Goal: Task Accomplishment & Management: Manage account settings

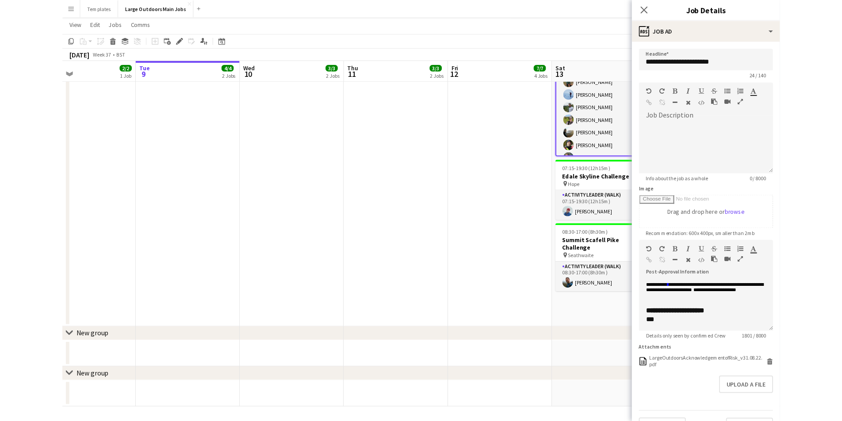
scroll to position [21, 0]
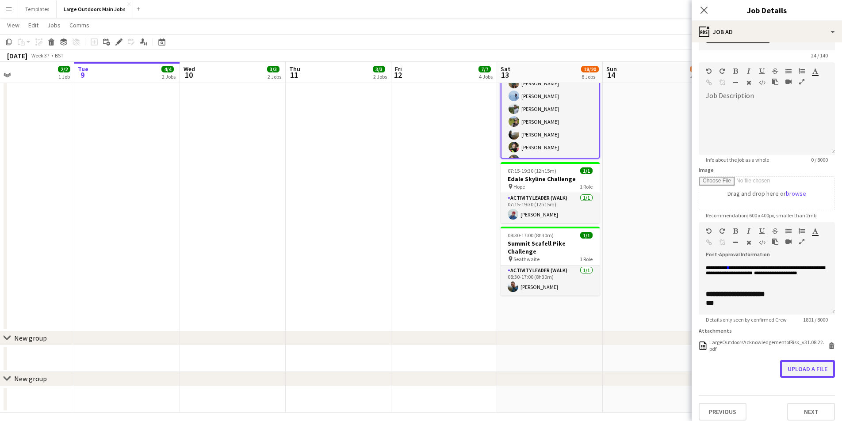
click at [728, 367] on button "Upload a file" at bounding box center [807, 369] width 55 height 18
click at [728, 366] on button "Upload a file" at bounding box center [807, 369] width 55 height 18
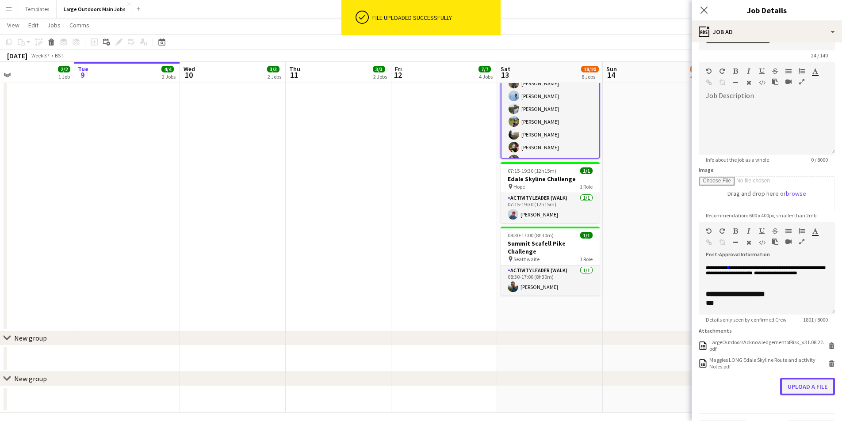
click at [728, 382] on button "Upload a file" at bounding box center [807, 387] width 55 height 18
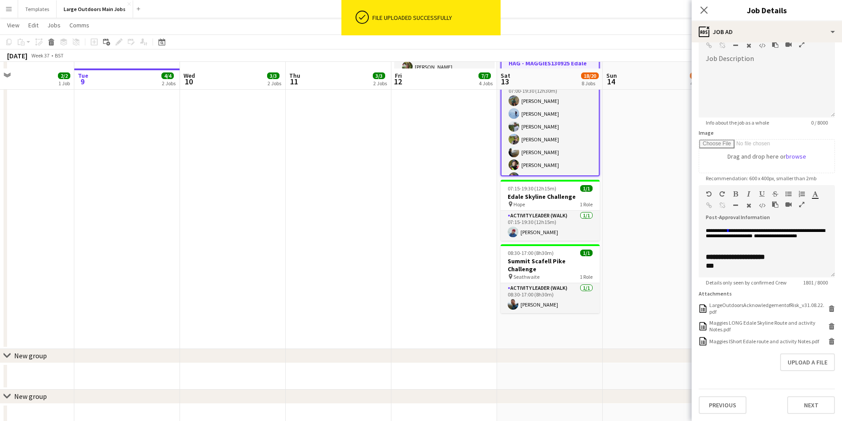
scroll to position [776, 0]
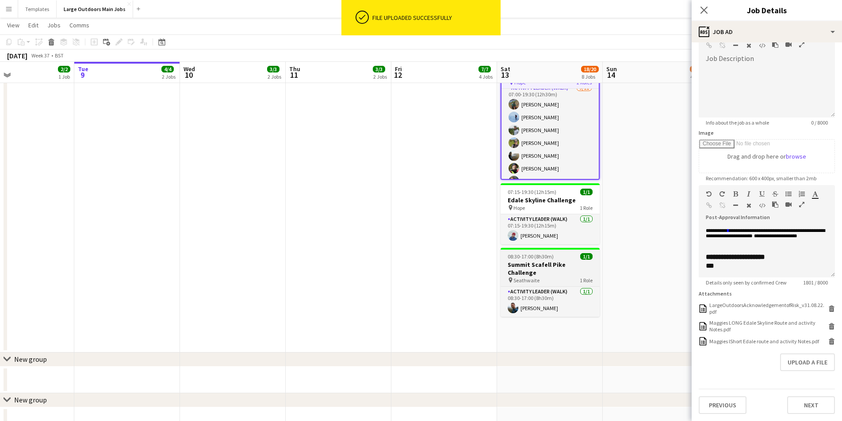
click at [552, 263] on h3 "Summit Scafell Pike Challenge" at bounding box center [549, 269] width 99 height 16
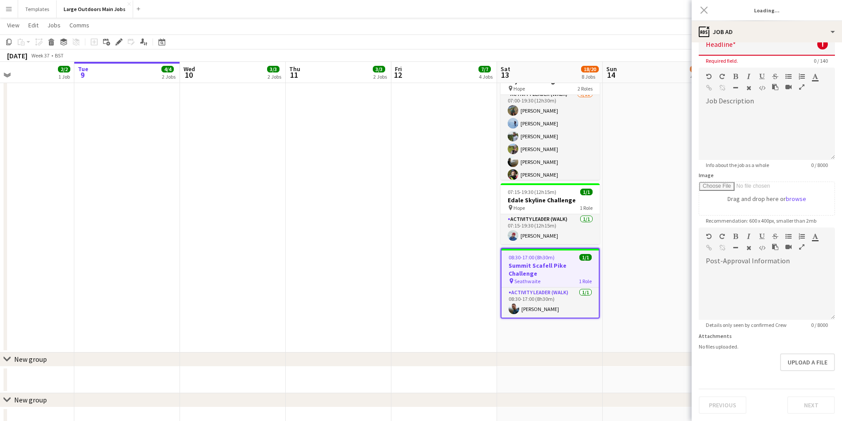
type input "**********"
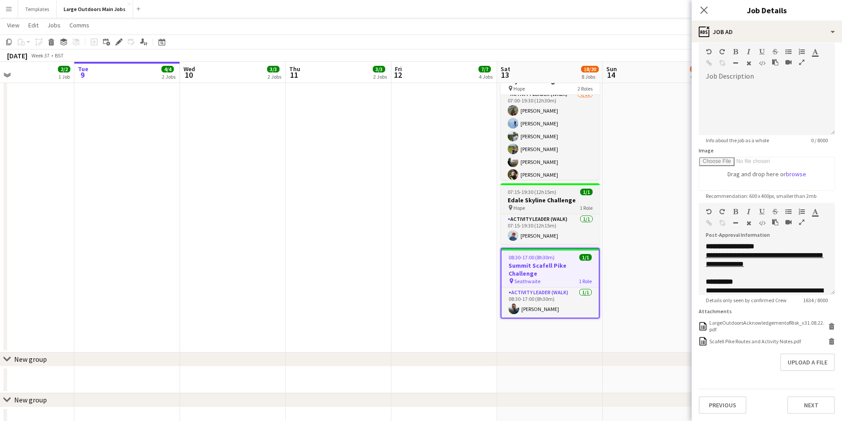
click at [548, 202] on h3 "Edale Skyline Challenge" at bounding box center [549, 200] width 99 height 8
type input "**********"
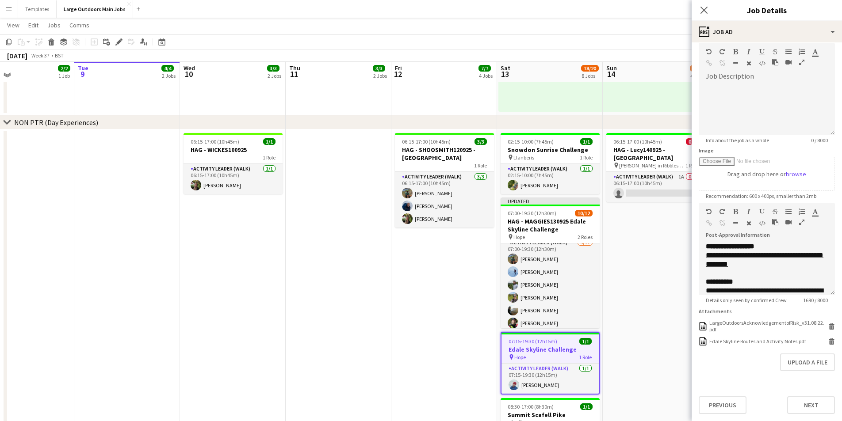
scroll to position [624, 0]
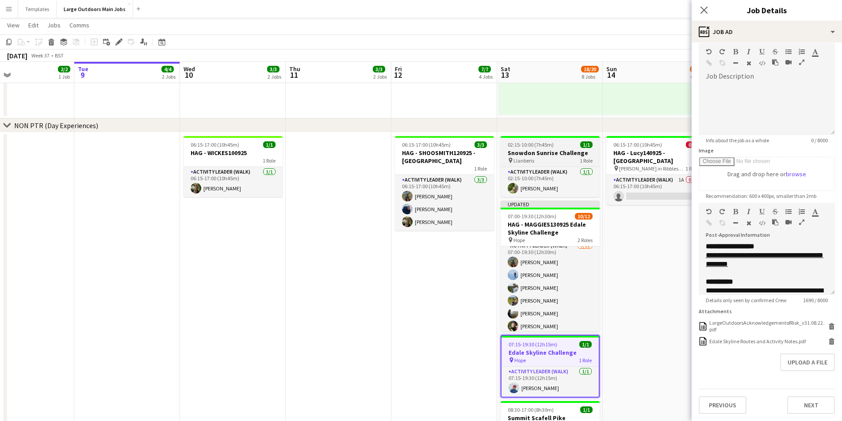
click at [548, 143] on span "02:15-10:00 (7h45m)" at bounding box center [531, 144] width 46 height 7
type input "**********"
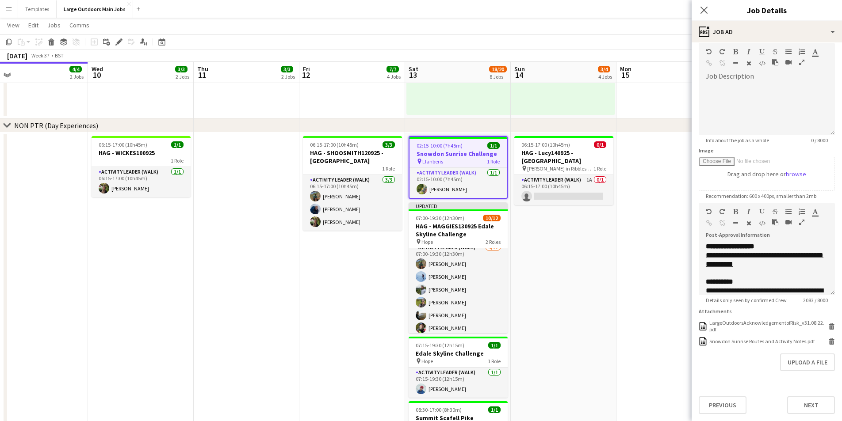
scroll to position [0, 344]
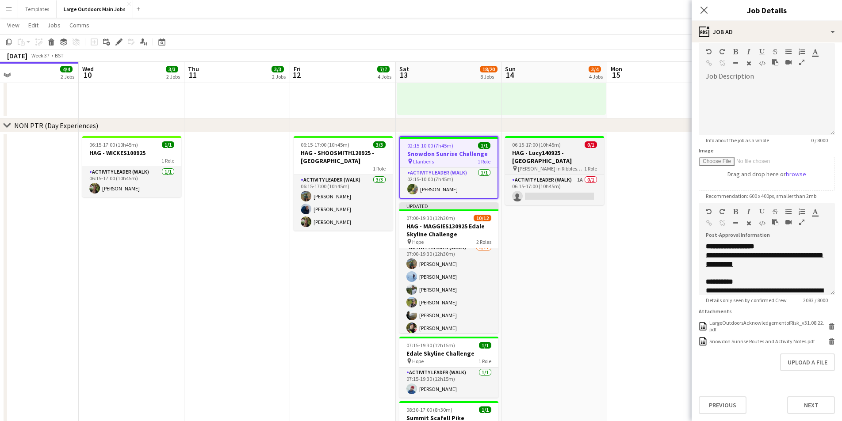
click at [554, 162] on h3 "HAG - Lucy140925 - [GEOGRAPHIC_DATA]" at bounding box center [554, 157] width 99 height 16
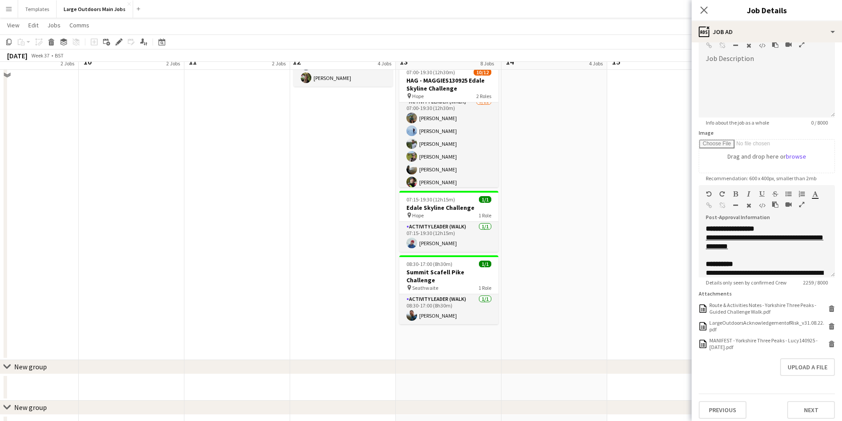
scroll to position [774, 0]
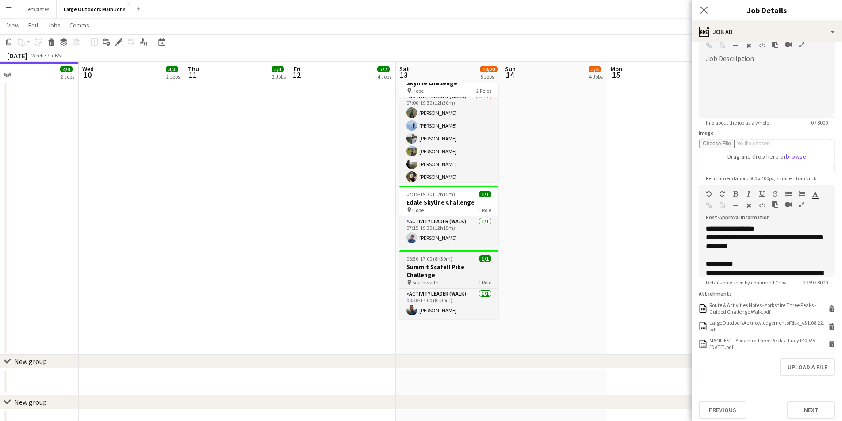
click at [444, 264] on h3 "Summit Scafell Pike Challenge" at bounding box center [448, 271] width 99 height 16
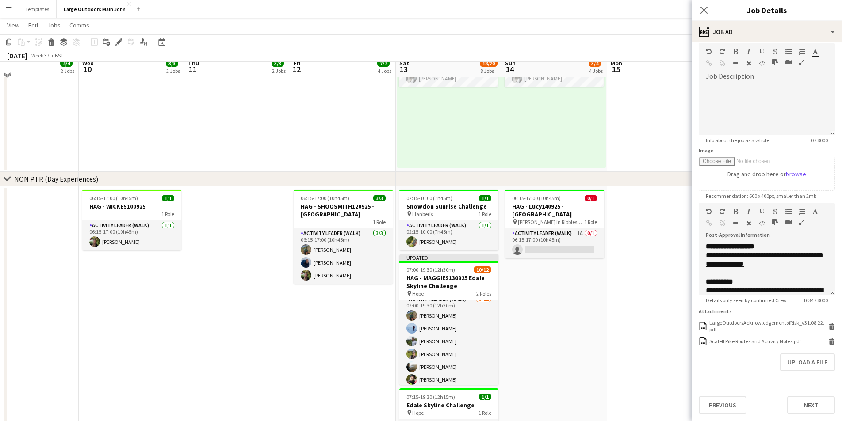
scroll to position [565, 0]
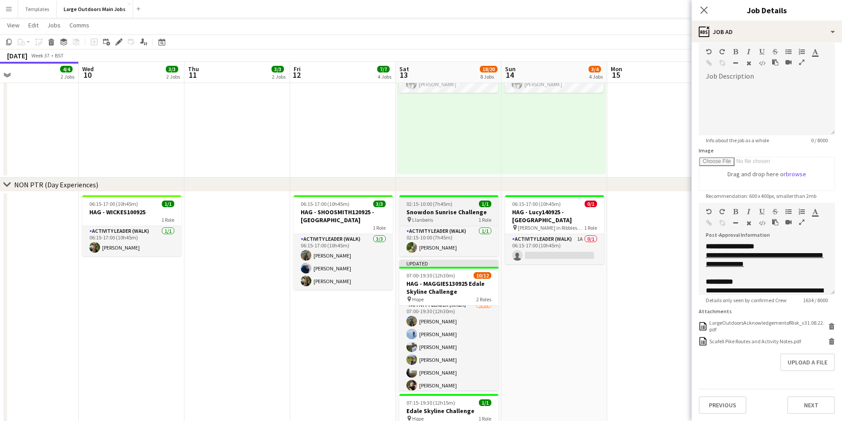
click at [426, 209] on h3 "Snowdon Sunrise Challenge" at bounding box center [448, 212] width 99 height 8
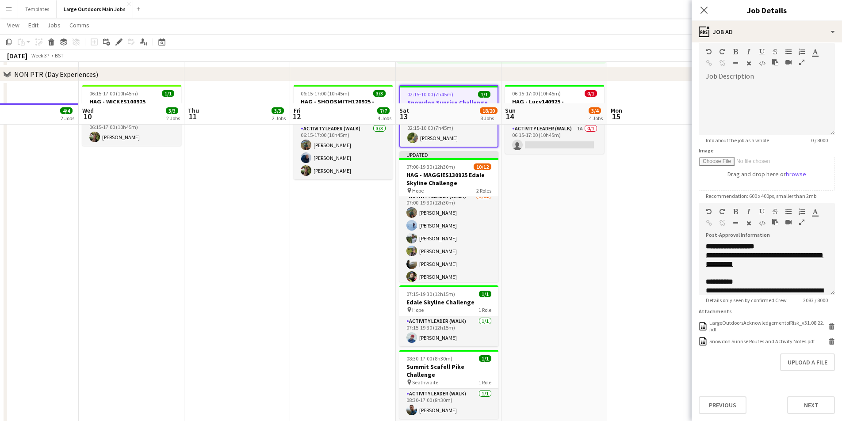
scroll to position [717, 0]
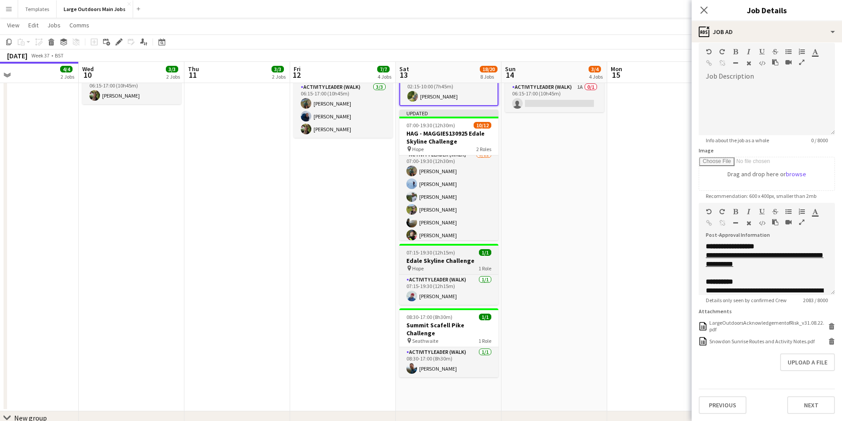
click at [444, 259] on h3 "Edale Skyline Challenge" at bounding box center [448, 261] width 99 height 8
type input "**********"
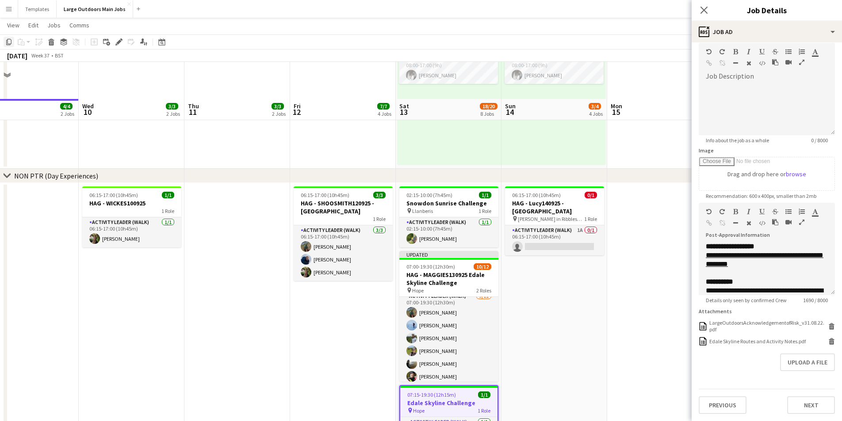
scroll to position [637, 0]
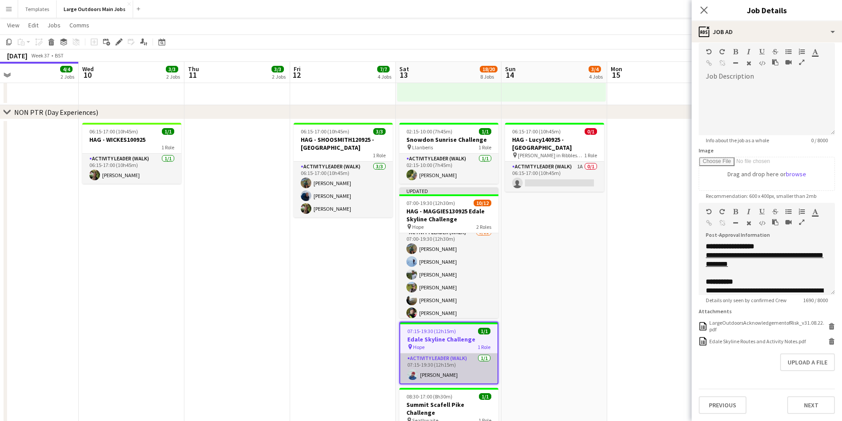
click at [451, 376] on app-card-role "Activity Leader (Walk) [DATE] 07:15-19:30 (12h15m) [PERSON_NAME]" at bounding box center [448, 369] width 97 height 30
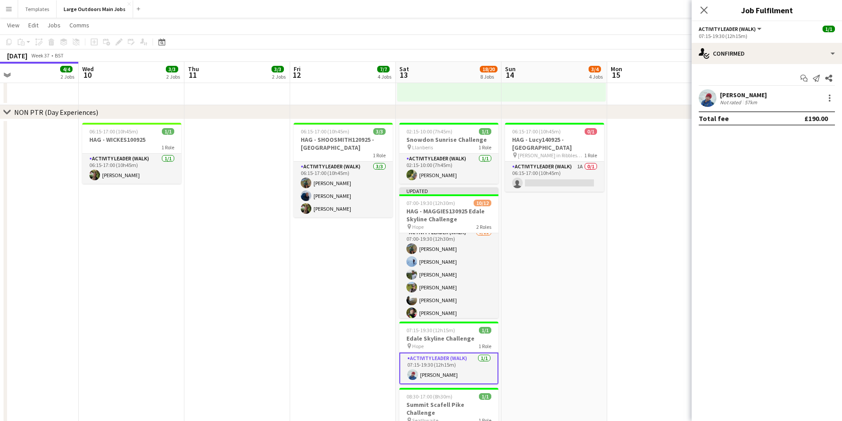
click at [708, 97] on app-user-avatar at bounding box center [708, 98] width 18 height 18
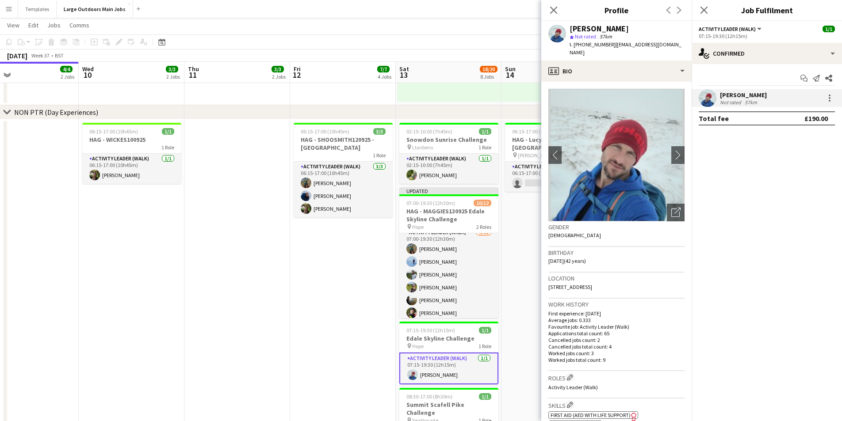
drag, startPoint x: 611, startPoint y: 45, endPoint x: 574, endPoint y: 45, distance: 37.1
click at [574, 45] on div "t. [PHONE_NUMBER] | [EMAIL_ADDRESS][DOMAIN_NAME]" at bounding box center [626, 49] width 115 height 16
copy span "[PHONE_NUMBER]"
click at [431, 342] on h3 "Edale Skyline Challenge" at bounding box center [448, 339] width 99 height 8
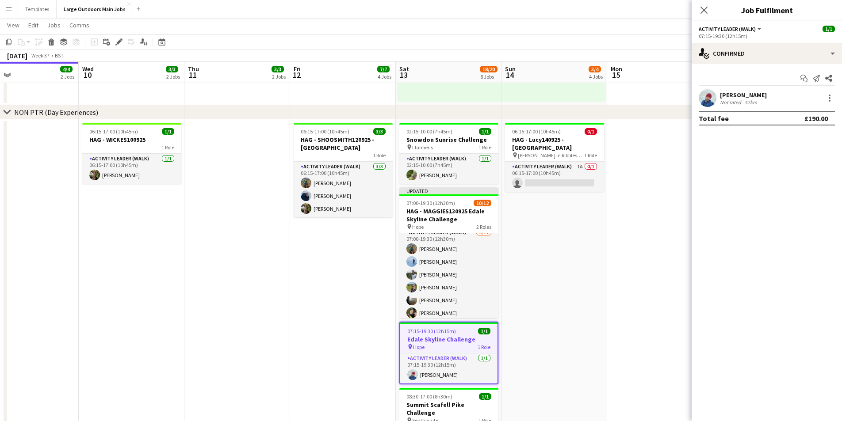
click at [442, 337] on h3 "Edale Skyline Challenge" at bounding box center [448, 340] width 97 height 8
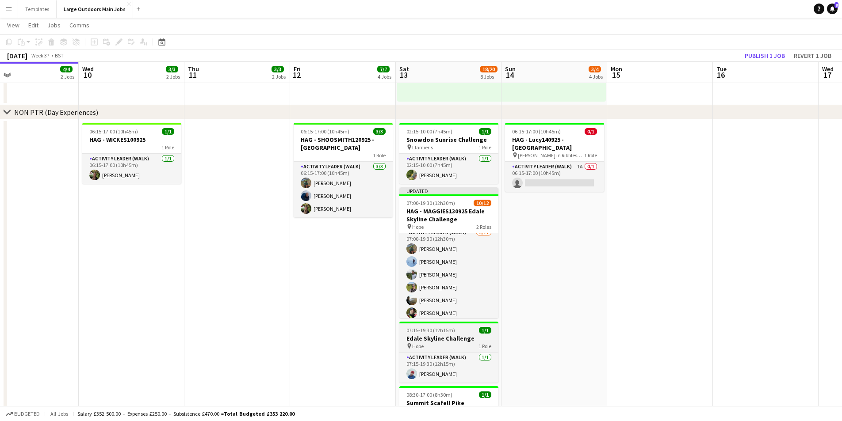
click at [428, 342] on h3 "Edale Skyline Challenge" at bounding box center [448, 339] width 99 height 8
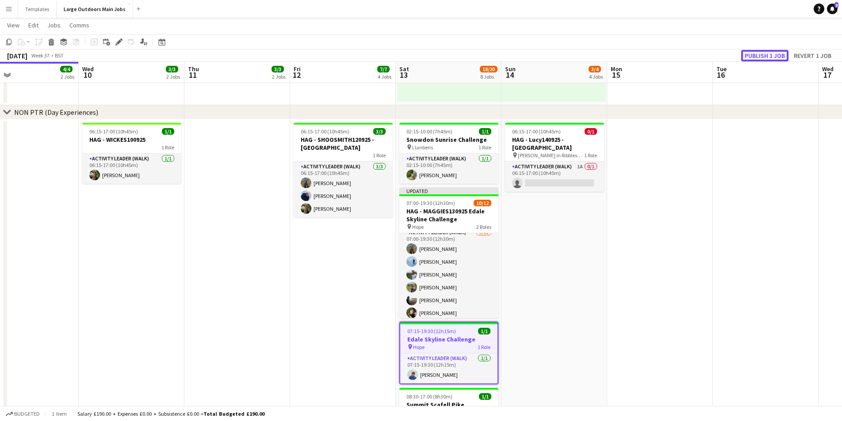
click at [728, 54] on button "Publish 1 job" at bounding box center [764, 55] width 47 height 11
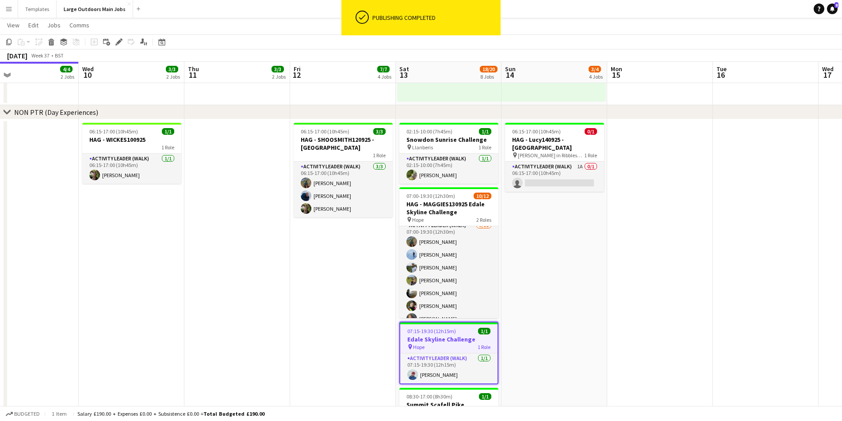
click at [442, 339] on h3 "Edale Skyline Challenge" at bounding box center [448, 340] width 97 height 8
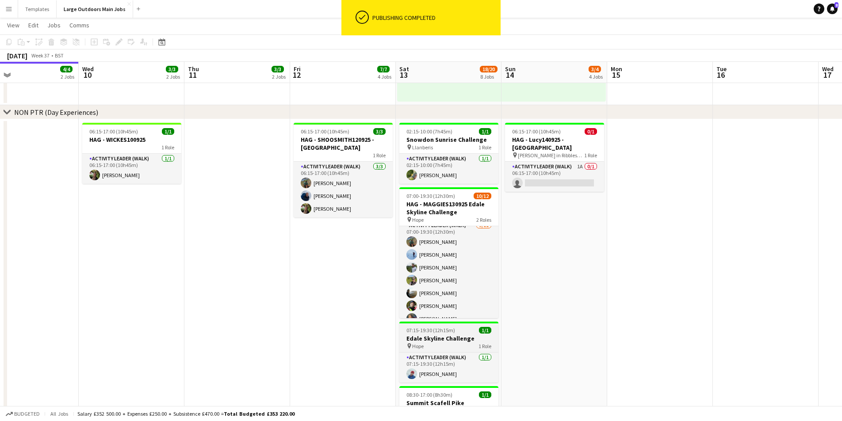
click at [424, 344] on div "pin Hope 1 Role" at bounding box center [448, 346] width 99 height 7
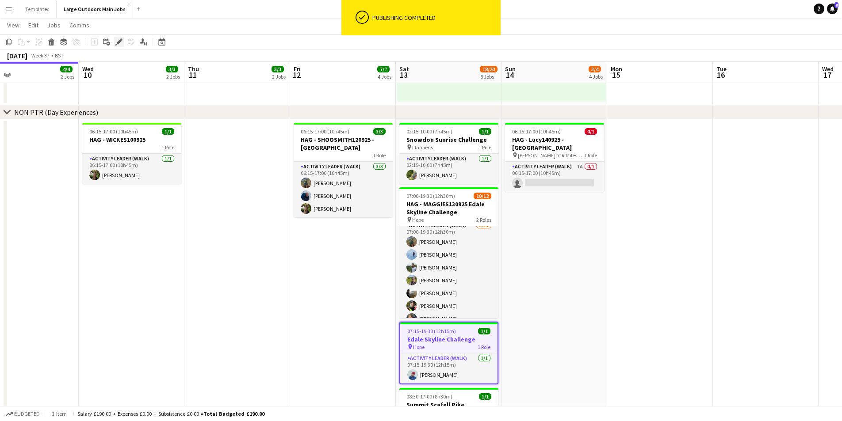
click at [120, 42] on icon at bounding box center [118, 42] width 5 height 5
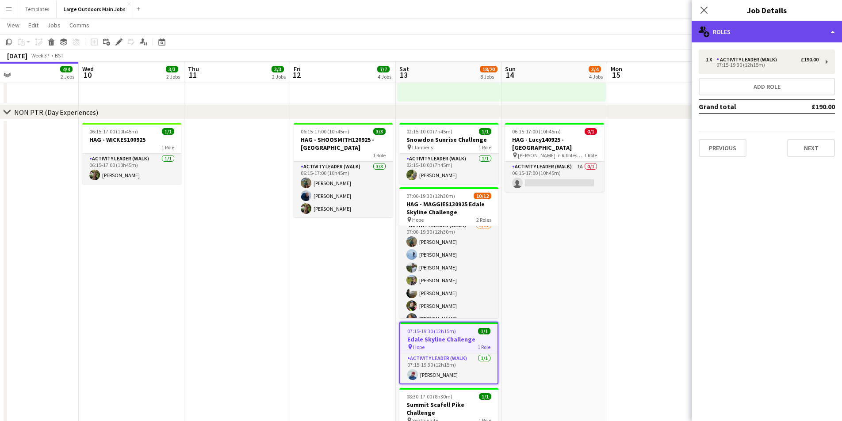
click at [728, 38] on div "multiple-users-add Roles" at bounding box center [766, 31] width 150 height 21
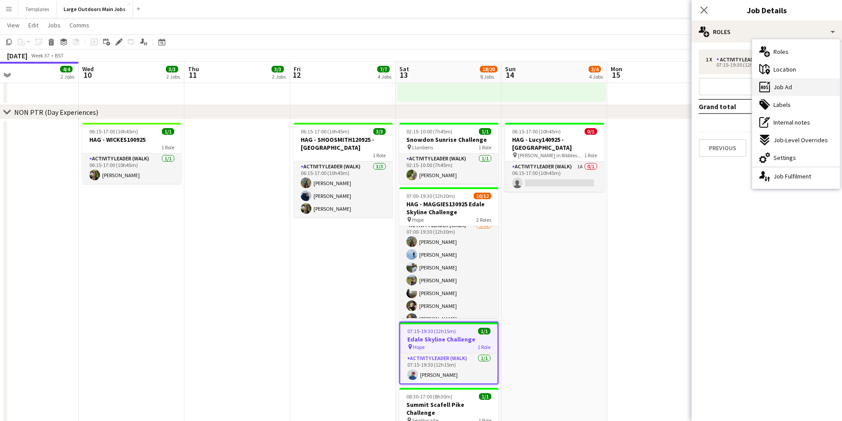
click at [728, 84] on div "ads-window Job Ad" at bounding box center [796, 87] width 88 height 18
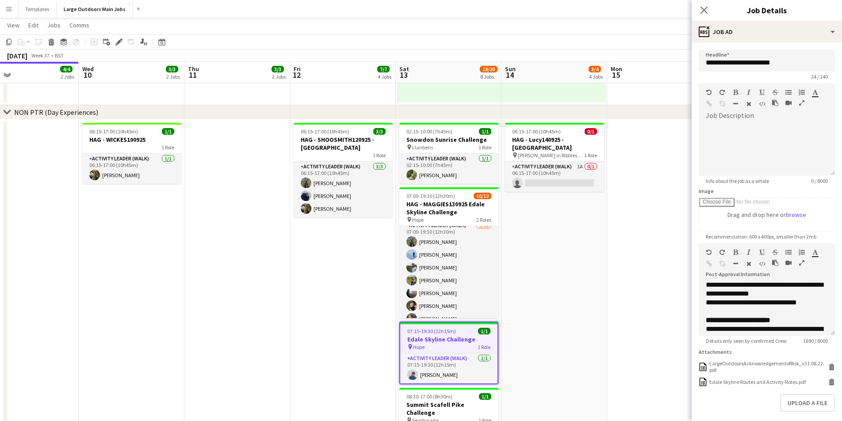
scroll to position [508, 0]
click at [714, 310] on div at bounding box center [767, 310] width 122 height 9
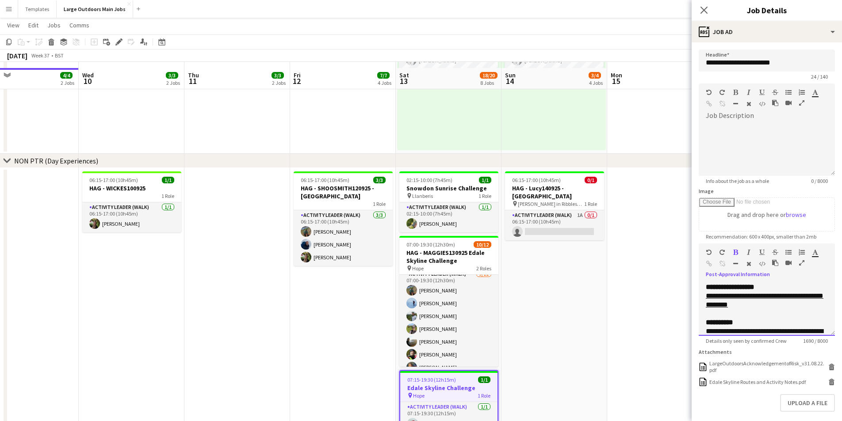
scroll to position [578, 0]
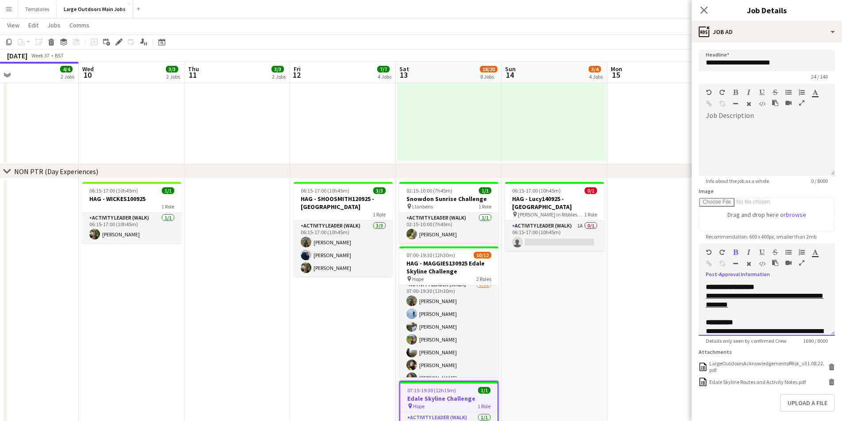
click at [704, 290] on div "**********" at bounding box center [767, 309] width 136 height 53
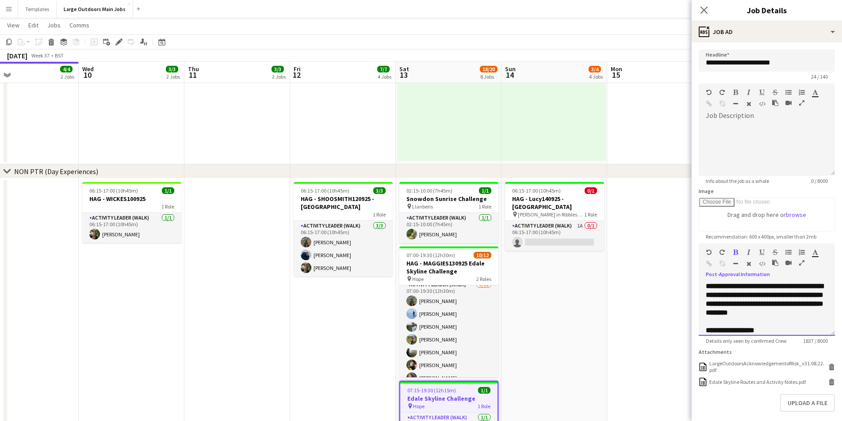
click at [728, 288] on b "**********" at bounding box center [765, 299] width 118 height 33
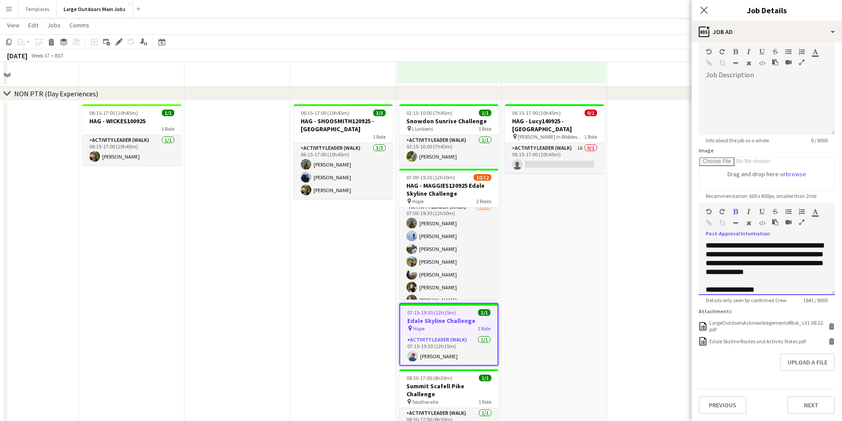
scroll to position [699, 0]
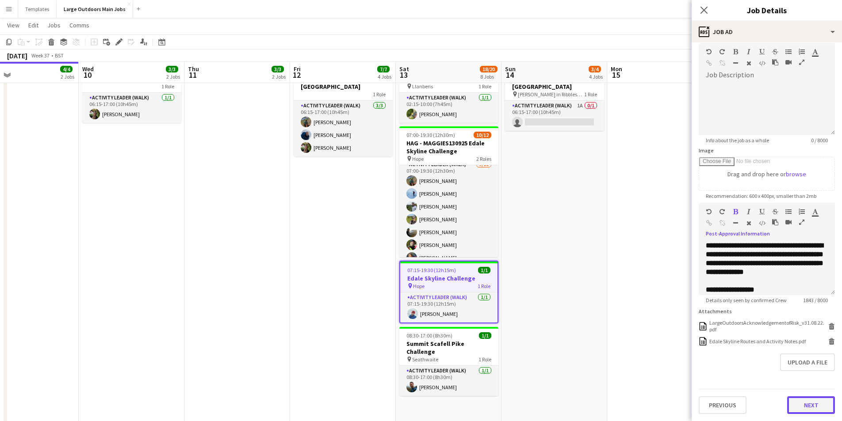
click at [728, 409] on button "Next" at bounding box center [811, 406] width 48 height 18
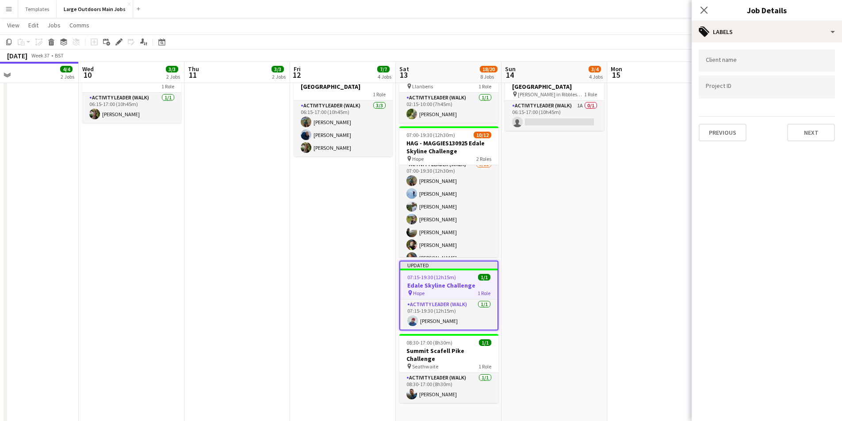
scroll to position [0, 0]
click at [707, 11] on icon "Close pop-in" at bounding box center [703, 10] width 8 height 8
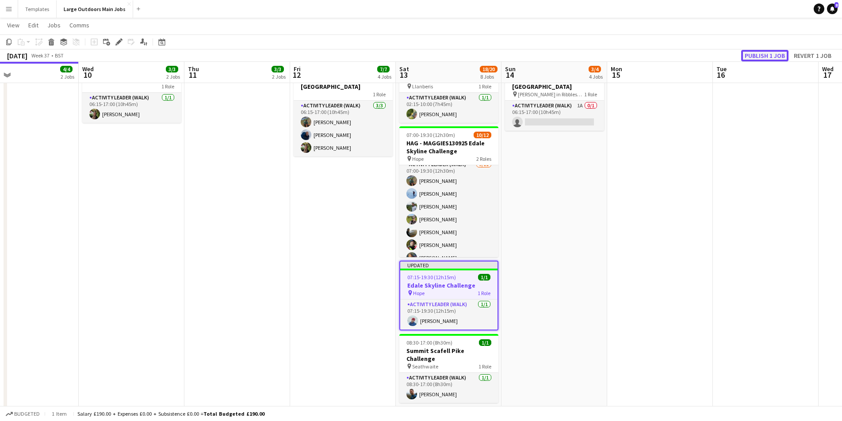
click at [728, 50] on button "Publish 1 job" at bounding box center [764, 55] width 47 height 11
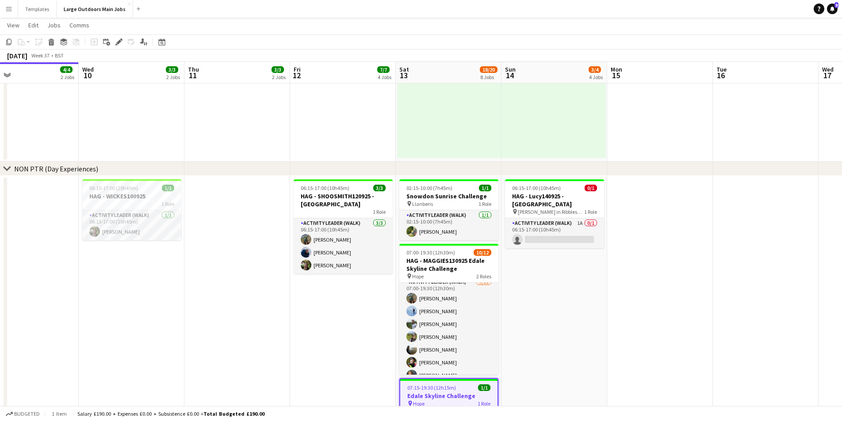
scroll to position [581, 0]
click at [336, 201] on h3 "HAG - SHOOSMITH120925 - [GEOGRAPHIC_DATA]" at bounding box center [343, 200] width 99 height 16
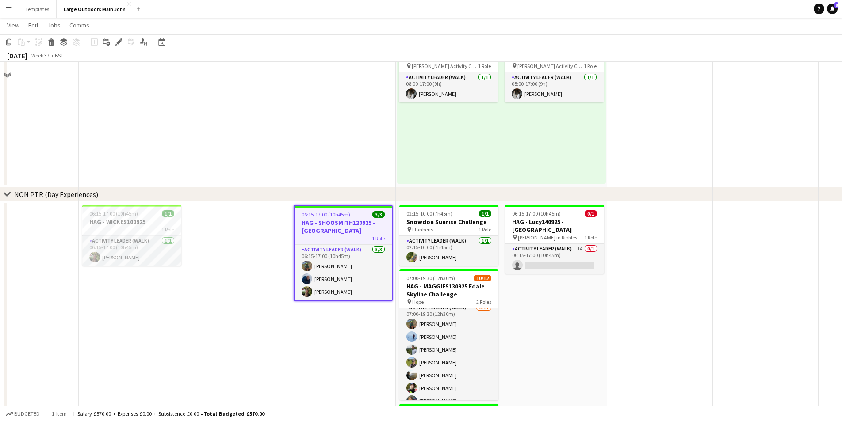
scroll to position [458, 0]
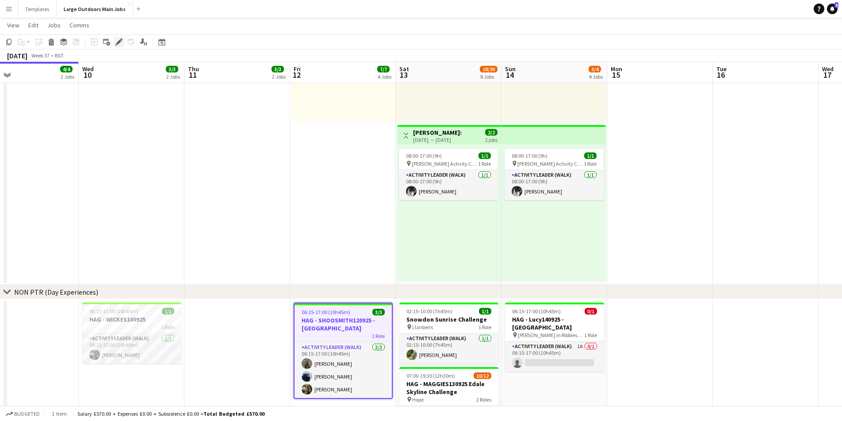
click at [120, 42] on icon "Edit" at bounding box center [118, 41] width 7 height 7
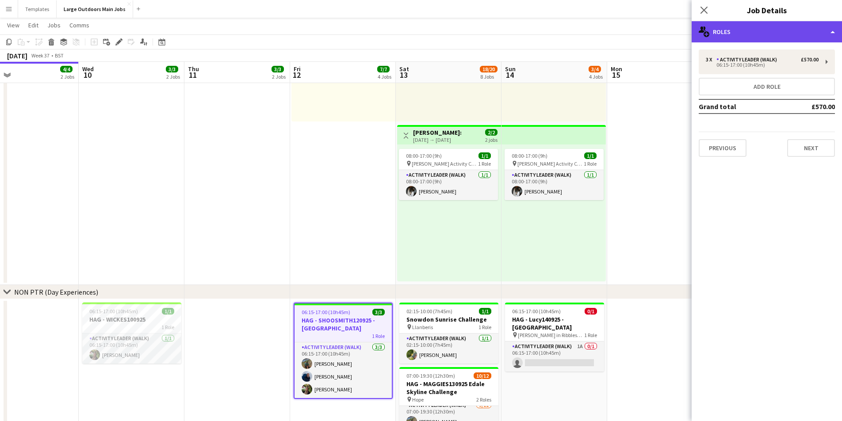
click at [728, 30] on div "multiple-users-add Roles" at bounding box center [766, 31] width 150 height 21
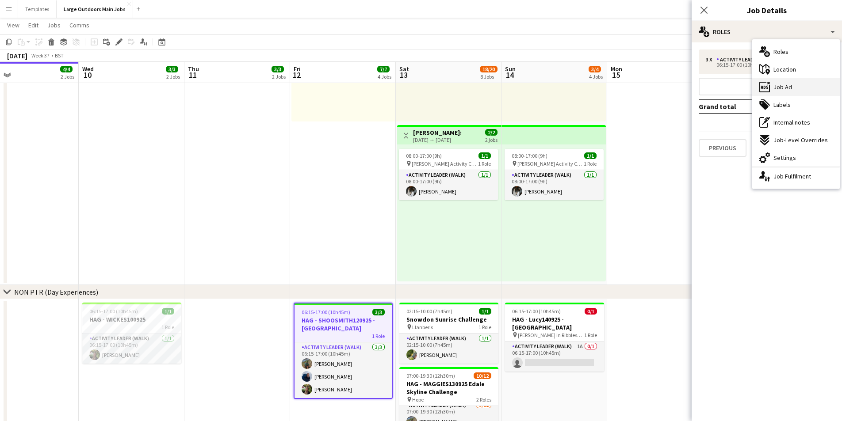
click at [728, 89] on div "ads-window Job Ad" at bounding box center [796, 87] width 88 height 18
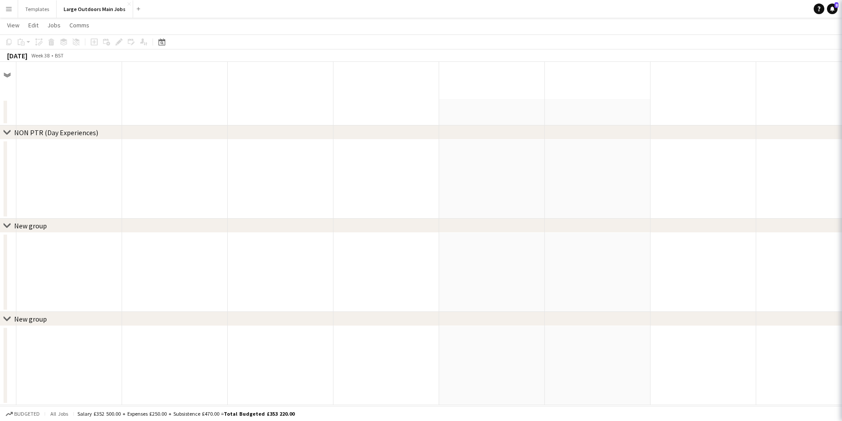
scroll to position [0, 0]
